Goal: Task Accomplishment & Management: Use online tool/utility

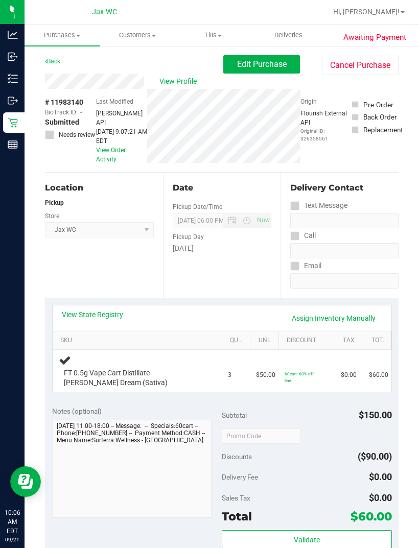
click at [53, 63] on link "Back" at bounding box center [52, 61] width 15 height 7
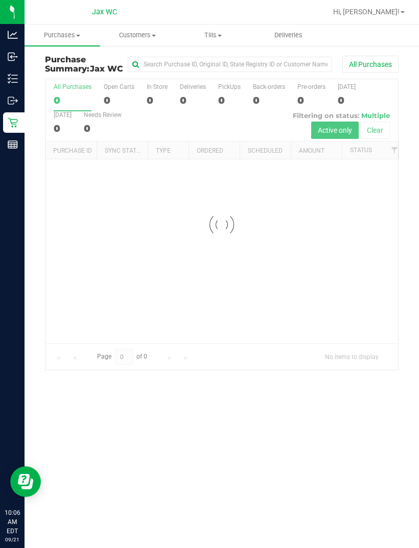
click at [12, 79] on line at bounding box center [15, 79] width 6 height 0
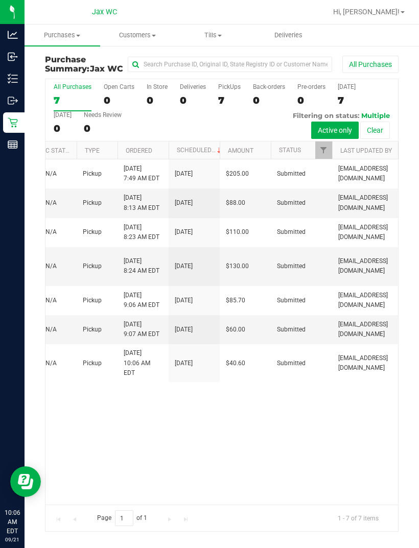
scroll to position [0, 66]
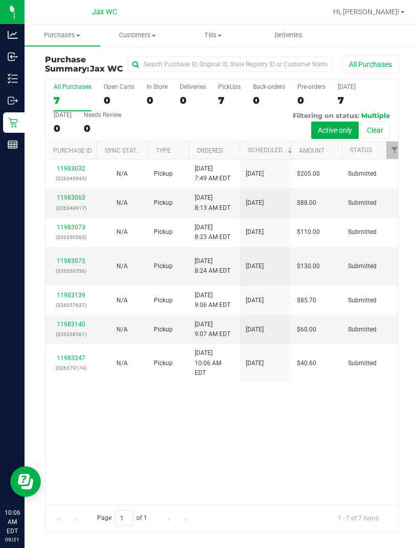
click at [16, 83] on icon at bounding box center [13, 79] width 10 height 10
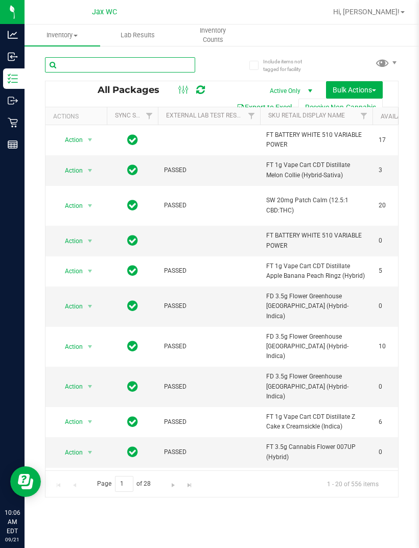
click at [130, 69] on input "text" at bounding box center [120, 64] width 150 height 15
type input "Grz"
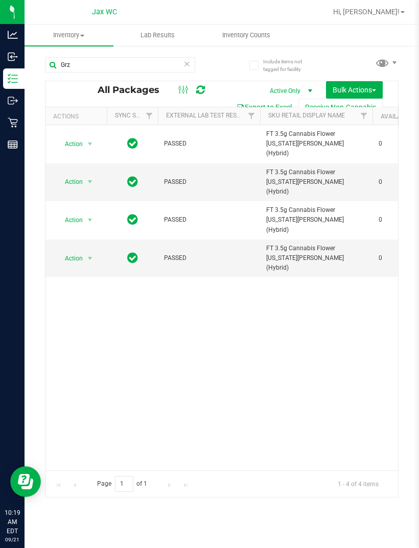
click at [9, 120] on icon at bounding box center [13, 123] width 10 height 10
